Goal: Information Seeking & Learning: Compare options

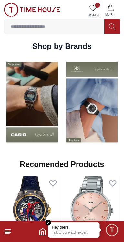
scroll to position [575, 0]
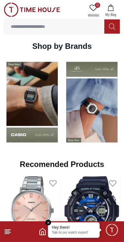
click at [41, 24] on input at bounding box center [54, 26] width 100 height 13
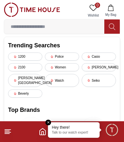
click at [41, 28] on input at bounding box center [54, 26] width 100 height 13
click at [59, 54] on div "Police" at bounding box center [62, 56] width 34 height 8
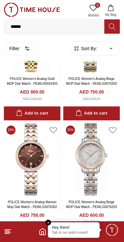
scroll to position [78, 0]
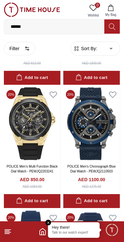
scroll to position [1221, 0]
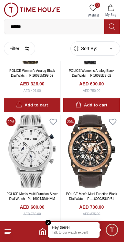
scroll to position [3398, 0]
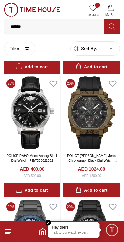
scroll to position [4672, 0]
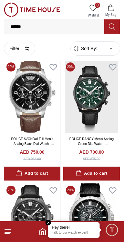
scroll to position [5421, 0]
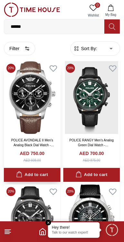
click at [32, 109] on img at bounding box center [32, 97] width 57 height 73
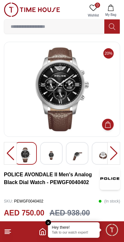
click at [46, 156] on img at bounding box center [52, 155] width 12 height 16
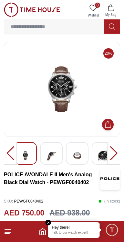
click at [55, 155] on img at bounding box center [52, 155] width 12 height 16
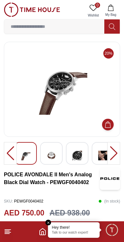
click at [59, 156] on div at bounding box center [51, 153] width 23 height 23
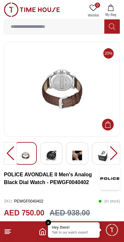
click at [54, 157] on img at bounding box center [52, 155] width 12 height 16
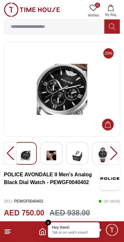
click at [80, 156] on img at bounding box center [77, 155] width 12 height 16
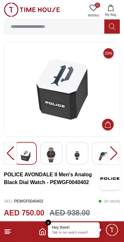
click at [78, 160] on img at bounding box center [77, 155] width 12 height 16
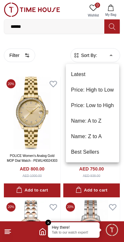
click at [103, 90] on li "Price: High to Low" at bounding box center [92, 90] width 53 height 16
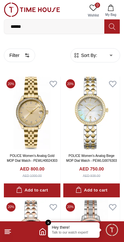
type input "*"
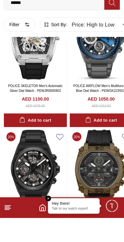
scroll to position [968, 0]
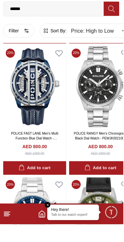
scroll to position [2365, 0]
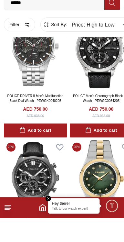
scroll to position [3710, 0]
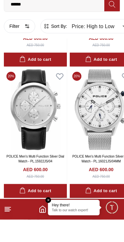
scroll to position [4965, 0]
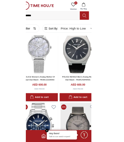
scroll to position [4714, 0]
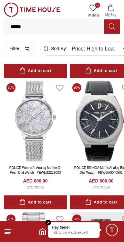
click at [65, 24] on input "******" at bounding box center [54, 26] width 100 height 13
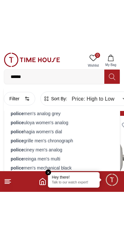
scroll to position [4726, 0]
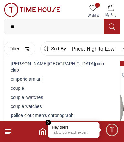
type input "*"
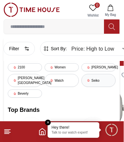
click at [97, 78] on div "Seiko" at bounding box center [99, 80] width 34 height 13
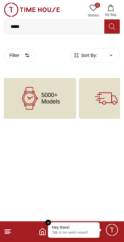
click at [56, 99] on span "5000+ Models" at bounding box center [50, 98] width 19 height 13
click at [106, 54] on body "100% Genuine products with International Warranty Shop From [GEOGRAPHIC_DATA] |…" at bounding box center [62, 59] width 124 height 119
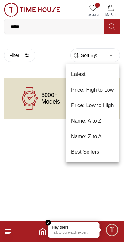
click at [99, 91] on li "Price: High to Low" at bounding box center [92, 90] width 53 height 16
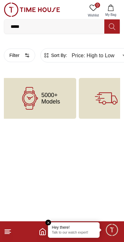
click at [66, 25] on input "*****" at bounding box center [54, 26] width 100 height 13
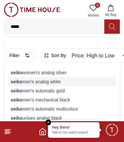
click at [53, 83] on div "seiko men's analog white" at bounding box center [62, 81] width 108 height 9
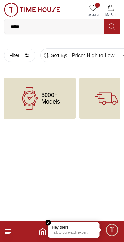
type input "******"
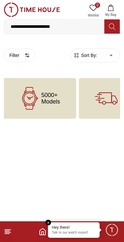
click at [65, 25] on input "**********" at bounding box center [54, 26] width 100 height 13
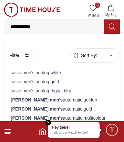
type input "*****"
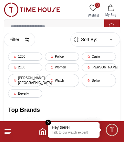
scroll to position [16, 0]
click at [25, 68] on div "2100" at bounding box center [25, 67] width 34 height 8
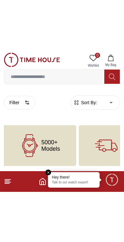
scroll to position [0, 0]
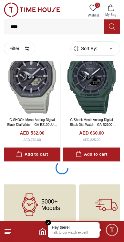
scroll to position [1154, 0]
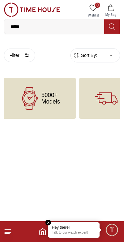
type input "*"
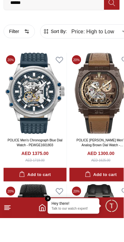
scroll to position [1064, 0]
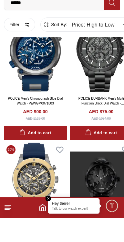
scroll to position [1883, 0]
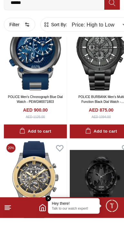
scroll to position [1145, 0]
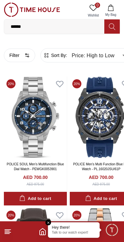
scroll to position [1182, 0]
